Goal: Communication & Community: Answer question/provide support

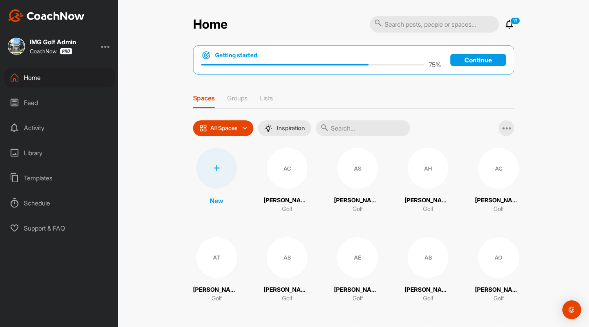
click at [334, 124] on input "text" at bounding box center [363, 128] width 94 height 16
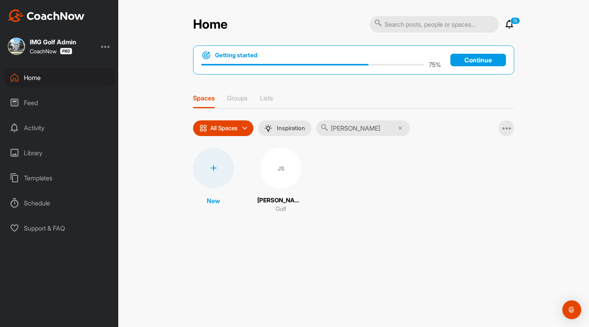
type input "[PERSON_NAME]"
click at [296, 158] on div "JS" at bounding box center [280, 168] width 41 height 41
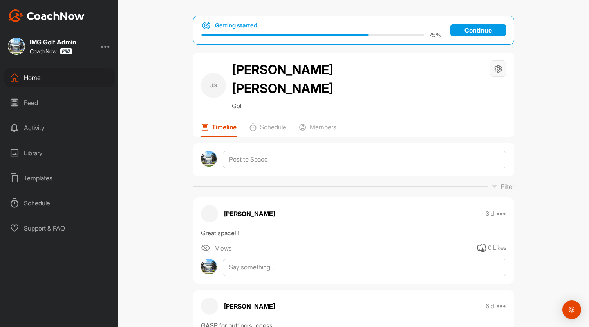
click at [498, 68] on icon at bounding box center [498, 68] width 9 height 9
click at [316, 123] on p "Members" at bounding box center [323, 127] width 27 height 8
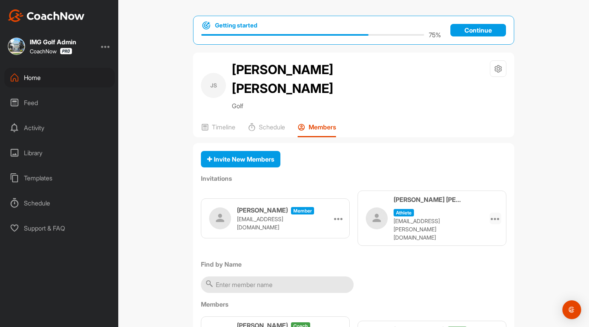
click at [490, 212] on div at bounding box center [496, 218] width 12 height 12
click at [481, 255] on li "Re-send" at bounding box center [480, 264] width 42 height 25
click at [493, 213] on icon at bounding box center [495, 217] width 9 height 9
click at [483, 253] on li "Re-send" at bounding box center [480, 264] width 42 height 25
